Goal: Transaction & Acquisition: Book appointment/travel/reservation

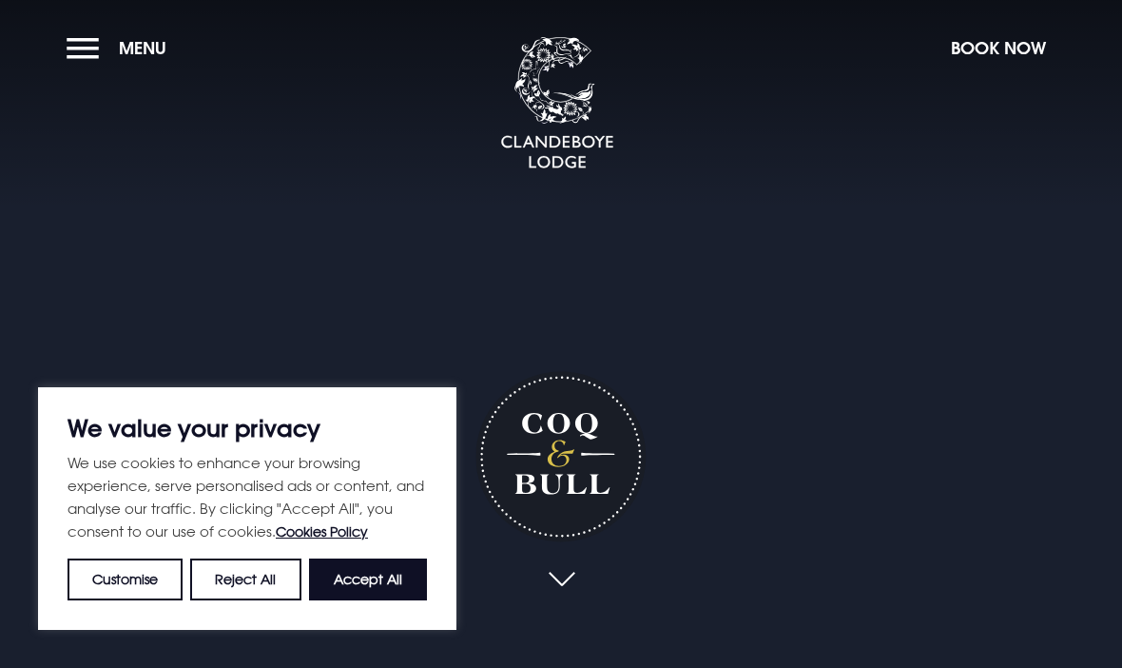
click at [387, 560] on button "Accept All" at bounding box center [368, 579] width 118 height 42
checkbox input "true"
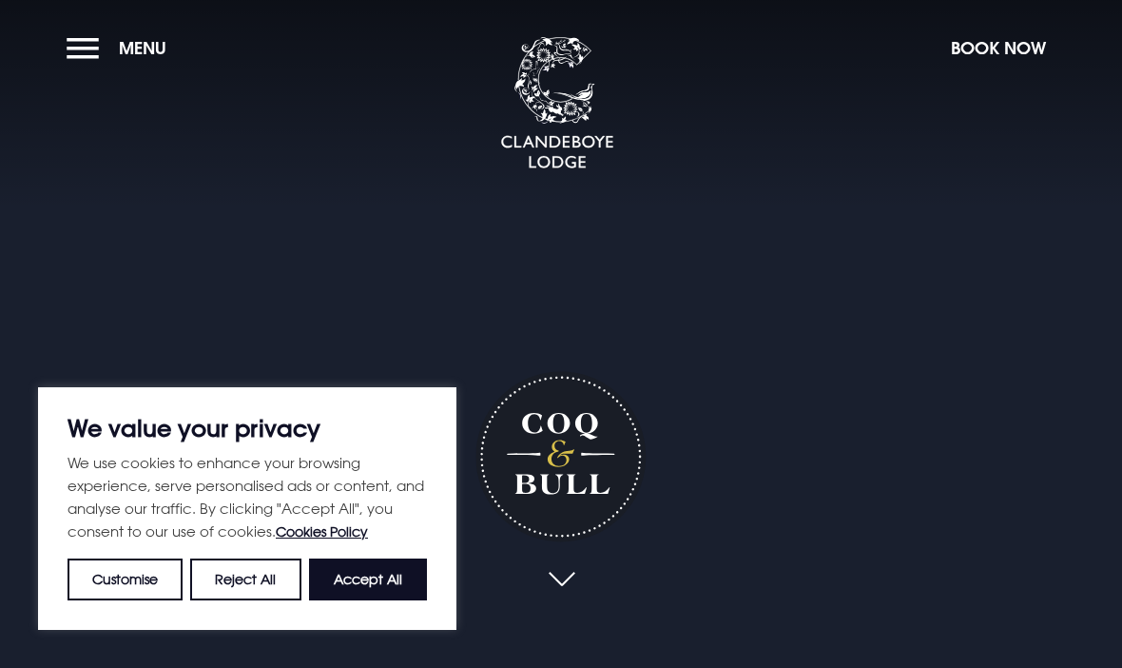
checkbox input "true"
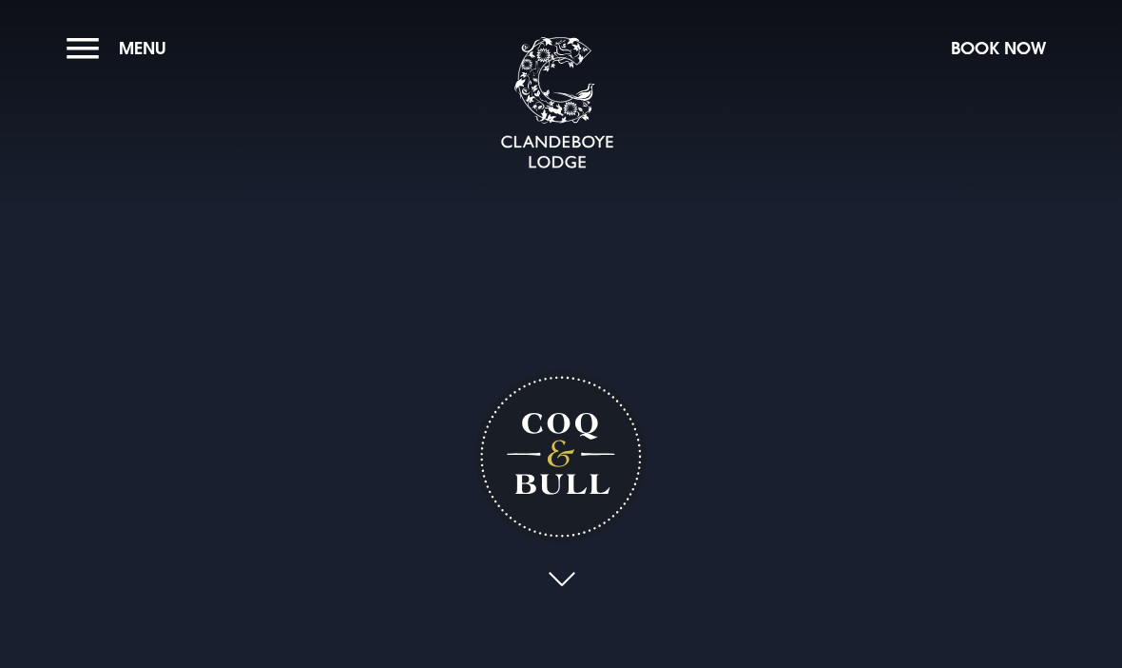
click at [996, 47] on button "Book Now" at bounding box center [998, 48] width 114 height 41
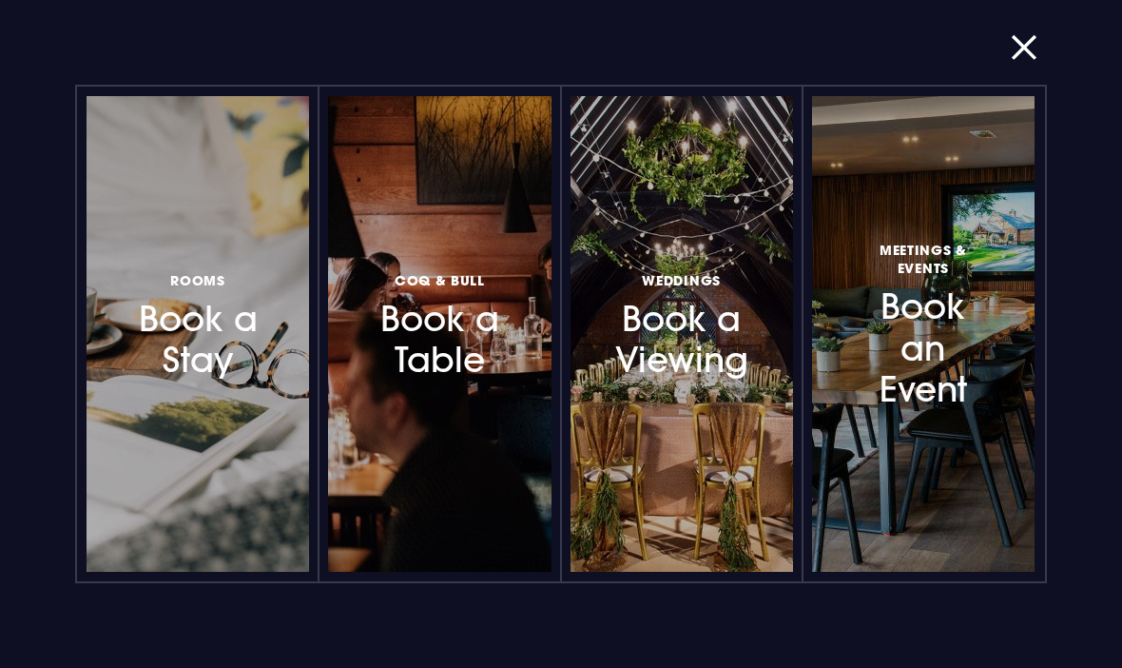
click at [453, 320] on h3 "Coq & Bull Book a Table" at bounding box center [439, 323] width 129 height 113
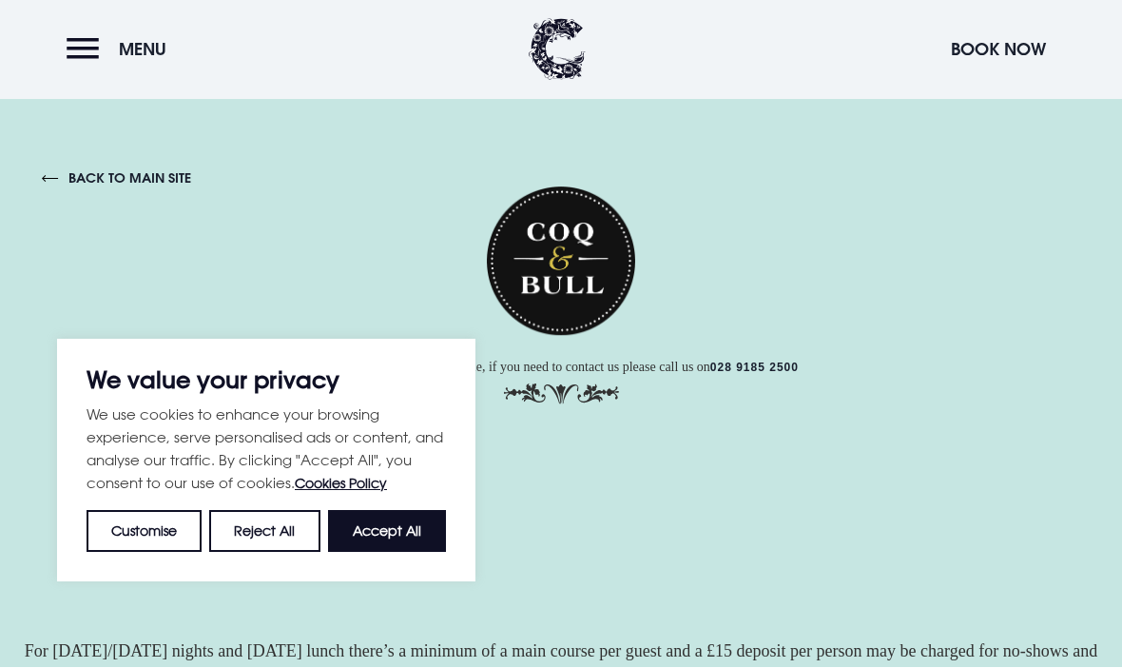
click at [391, 531] on button "Accept All" at bounding box center [387, 530] width 118 height 42
checkbox input "true"
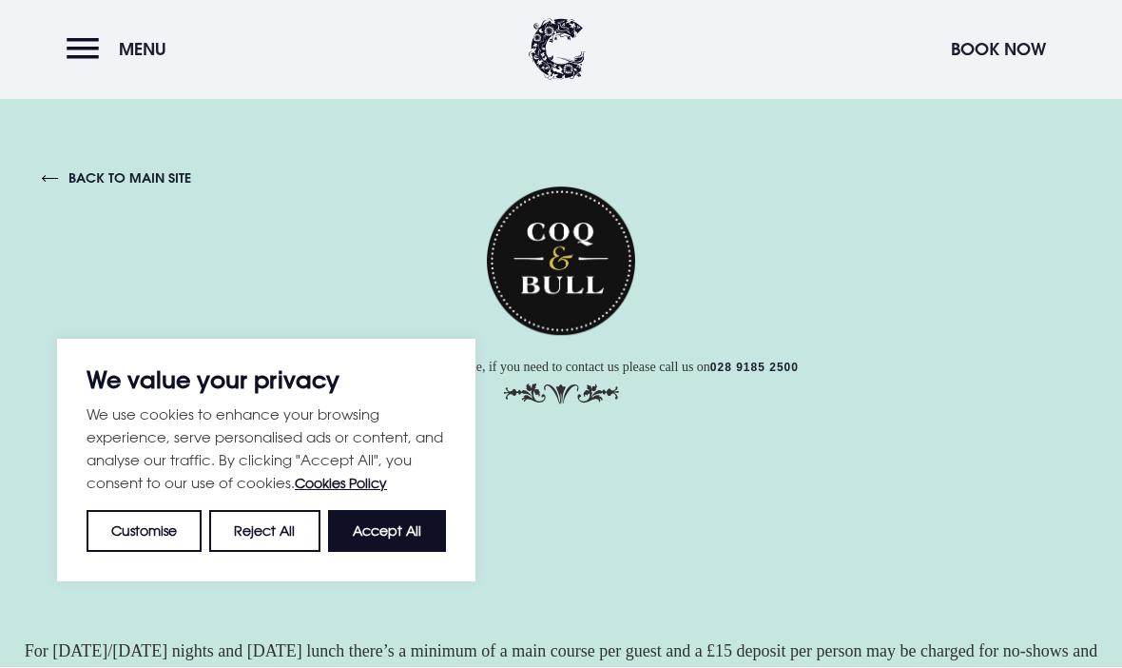
checkbox input "true"
